Goal: Information Seeking & Learning: Learn about a topic

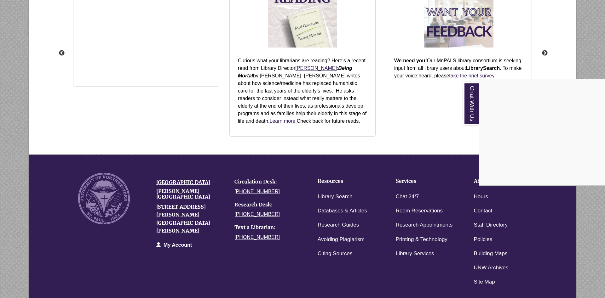
scroll to position [183, 494]
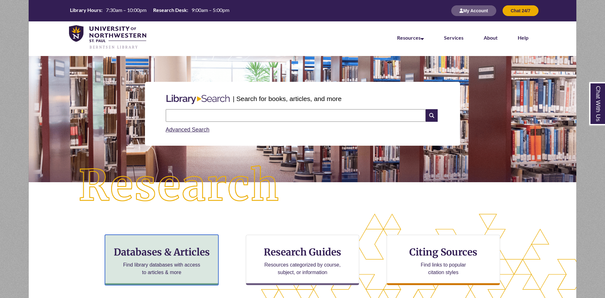
click at [184, 249] on h3 "Databases & Articles" at bounding box center [161, 252] width 103 height 12
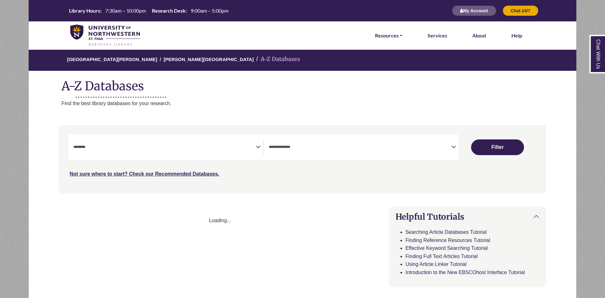
select select "Database Subject Filter"
select select "Database Types Filter"
select select "Database Subject Filter"
select select "Database Types Filter"
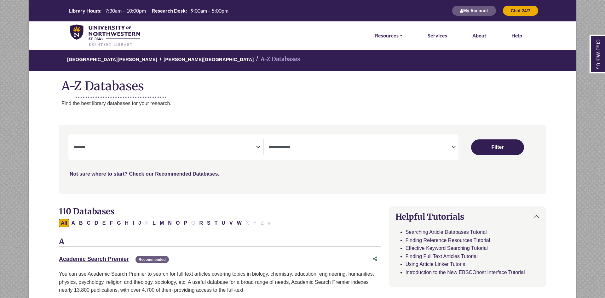
scroll to position [32, 0]
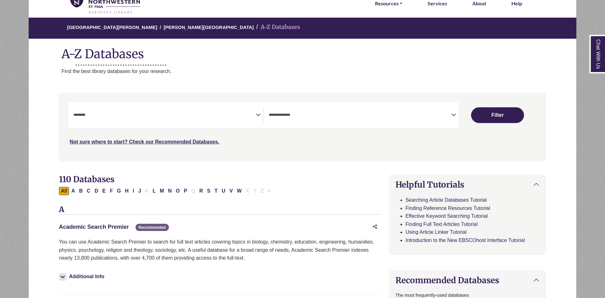
click at [110, 227] on link "Academic Search Premier This link opens in a new window" at bounding box center [94, 227] width 70 height 6
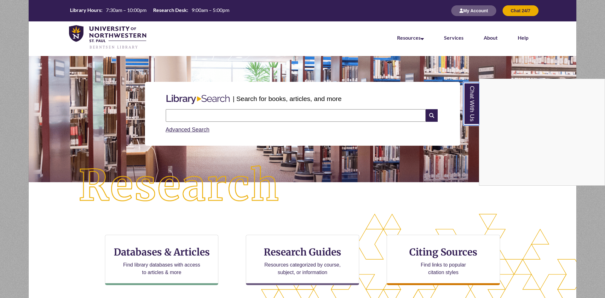
click at [468, 104] on link "Chat With Us" at bounding box center [471, 103] width 16 height 43
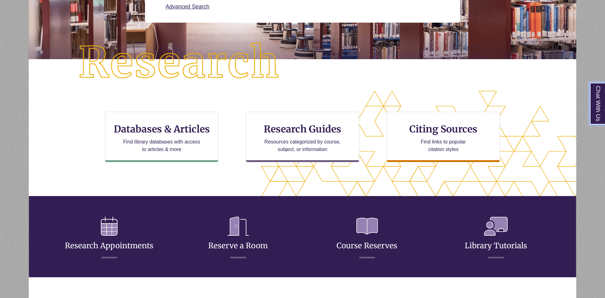
scroll to position [129, 0]
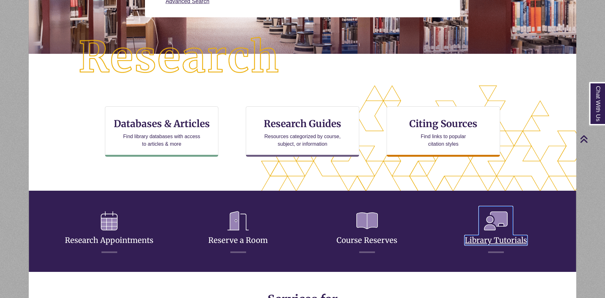
click at [489, 235] on icon at bounding box center [496, 221] width 34 height 29
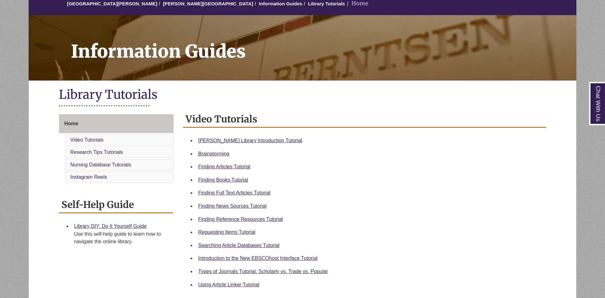
scroll to position [96, 0]
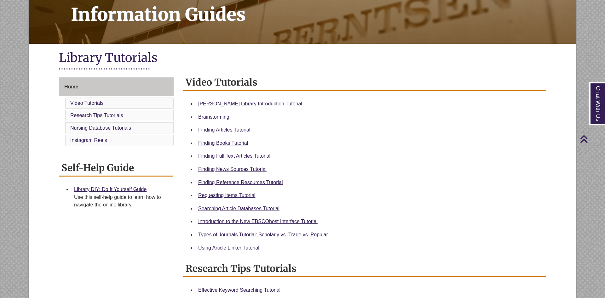
click at [249, 206] on div "Searching Article Databases Tutorial" at bounding box center [369, 209] width 343 height 8
click at [249, 210] on link "Searching Article Databases Tutorial" at bounding box center [238, 208] width 81 height 5
